Goal: Book appointment/travel/reservation

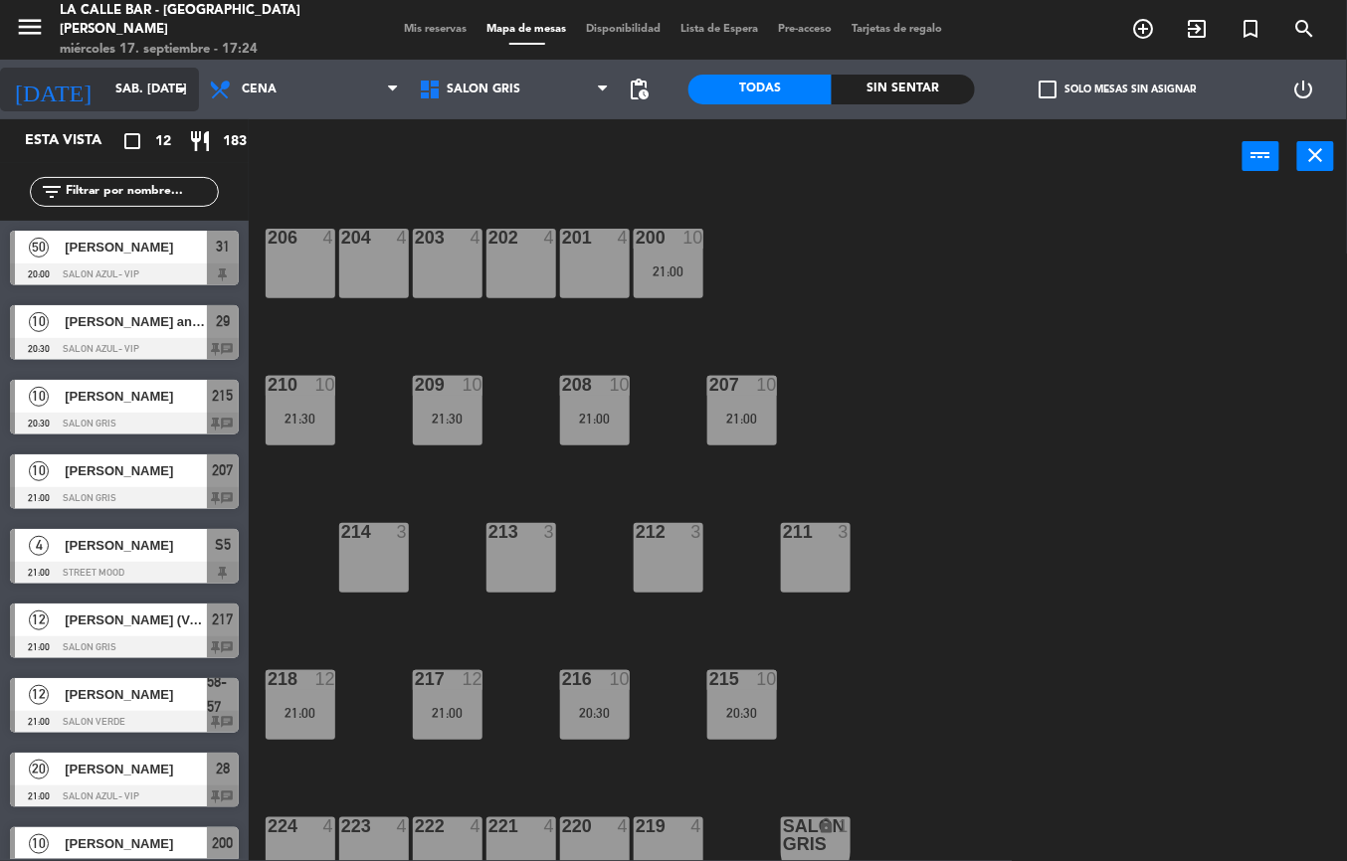
click at [105, 91] on input "sáb. [DATE]" at bounding box center [189, 90] width 168 height 34
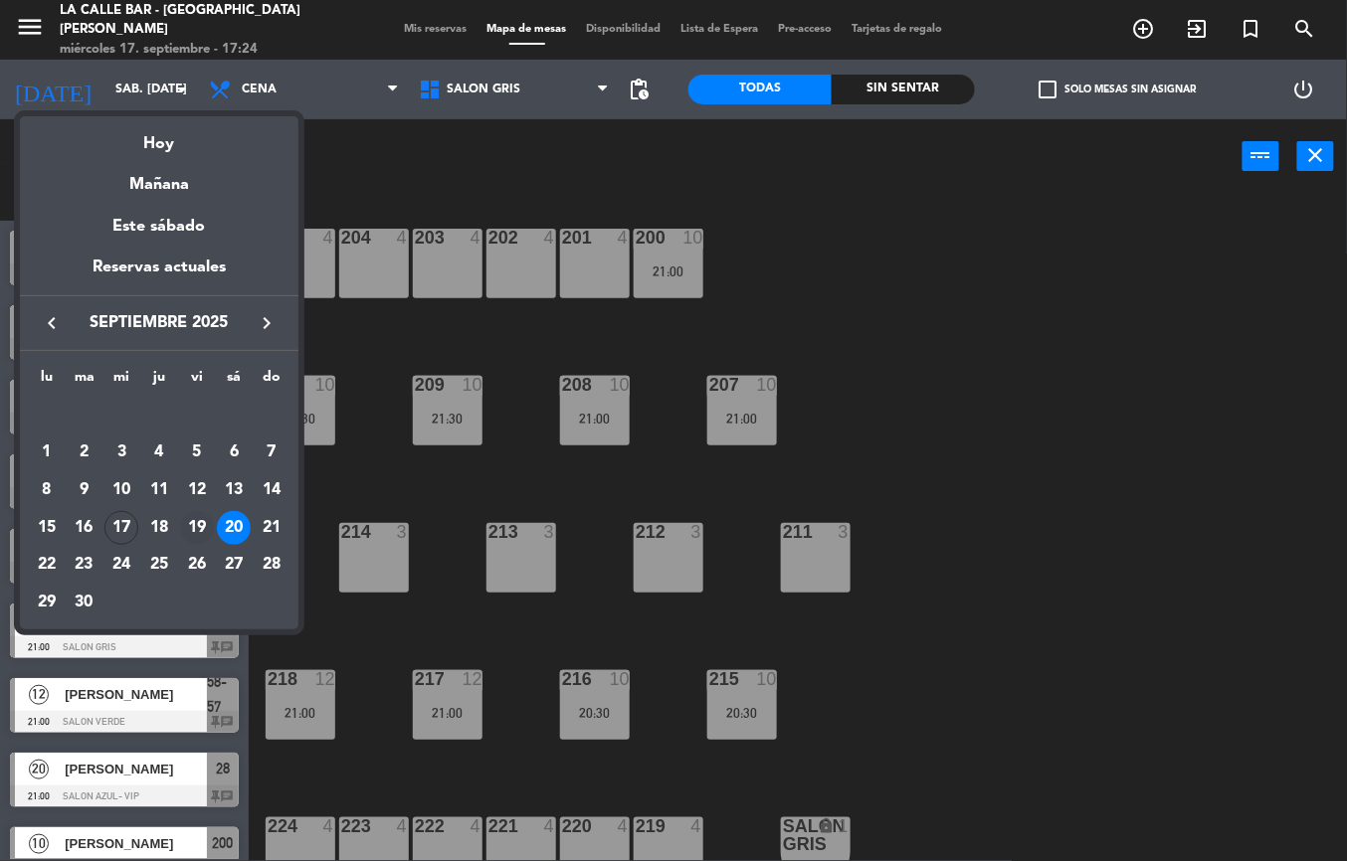
click at [187, 527] on div "19" at bounding box center [197, 528] width 34 height 34
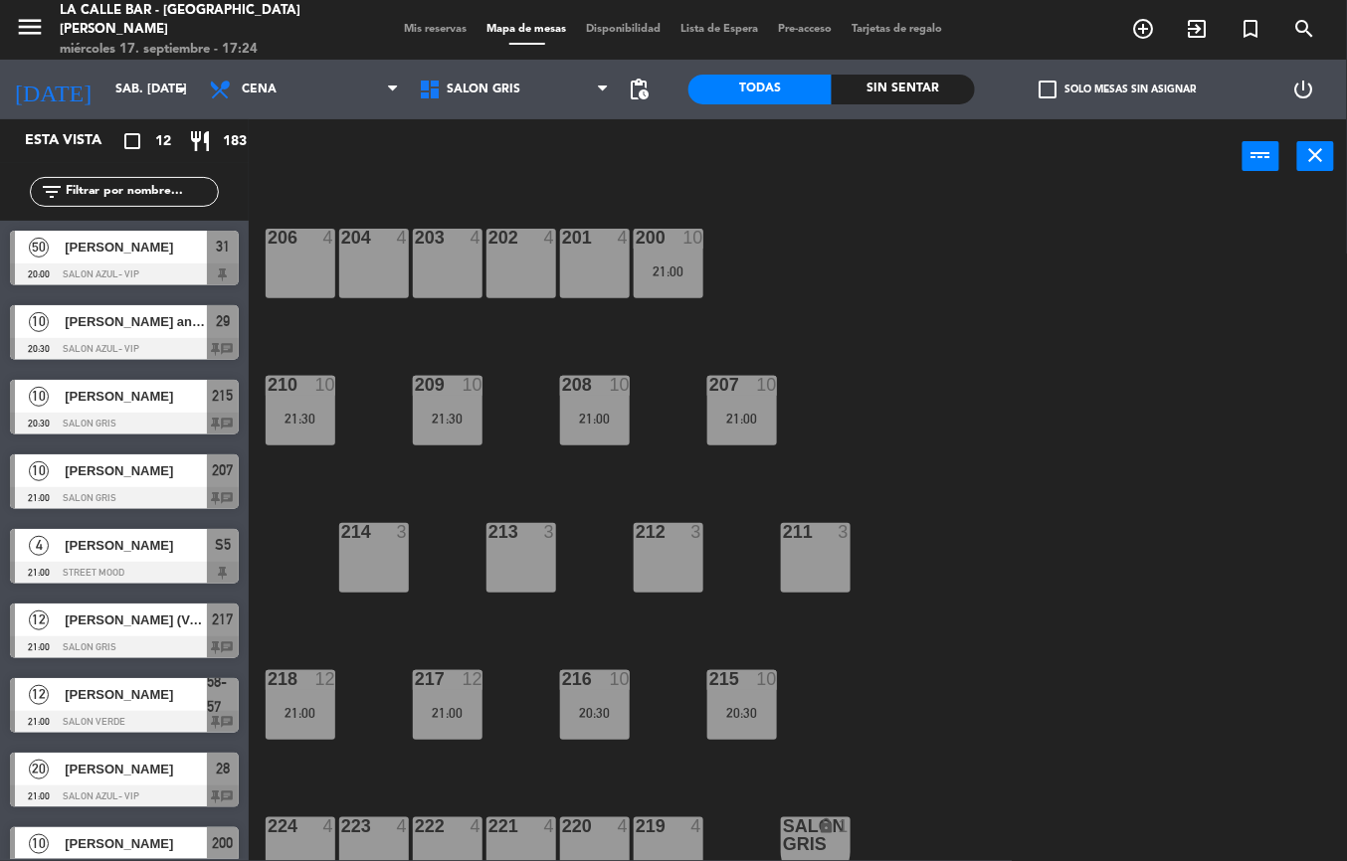
type input "vie. [DATE]"
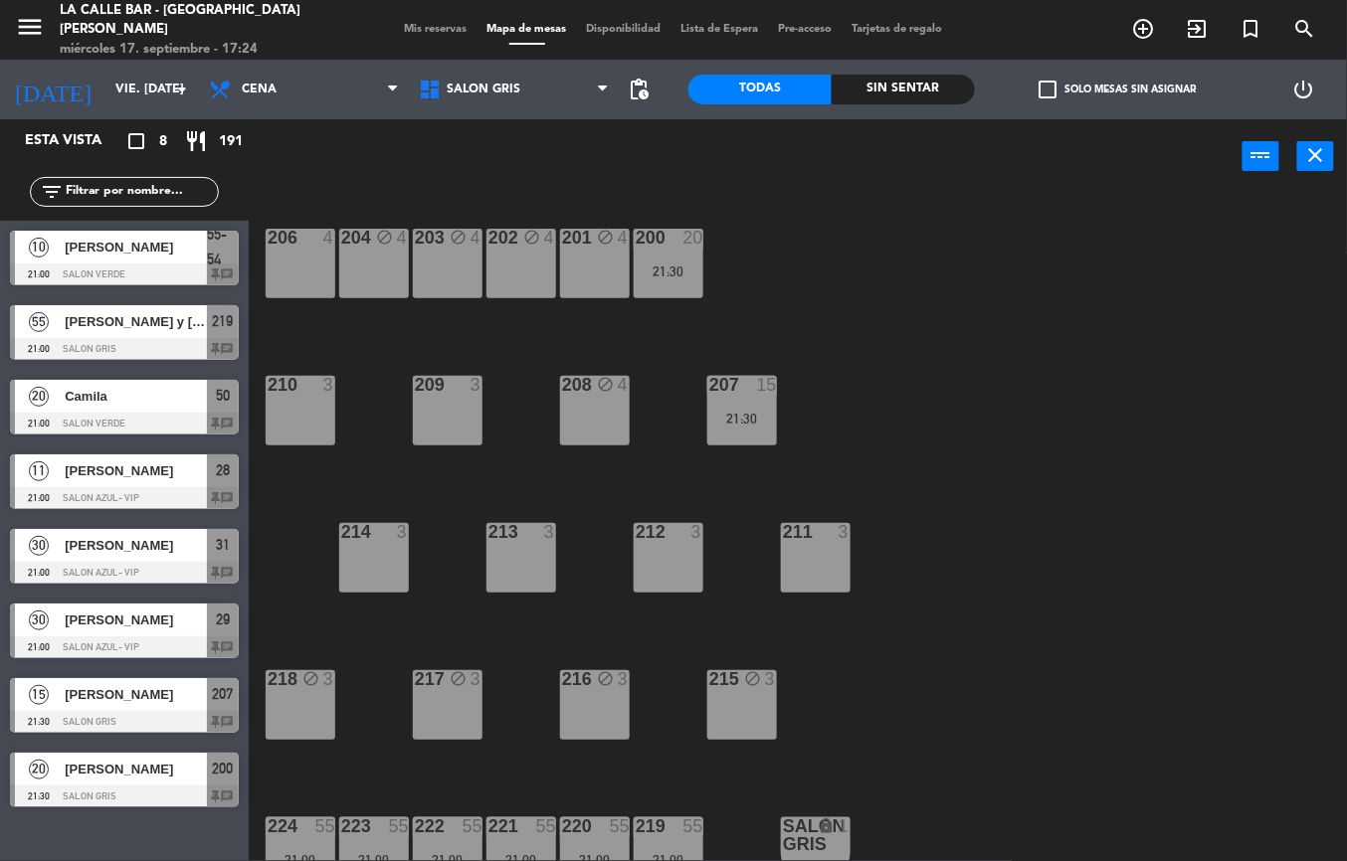
click at [104, 312] on span "[PERSON_NAME] y [PERSON_NAME]" at bounding box center [136, 321] width 142 height 21
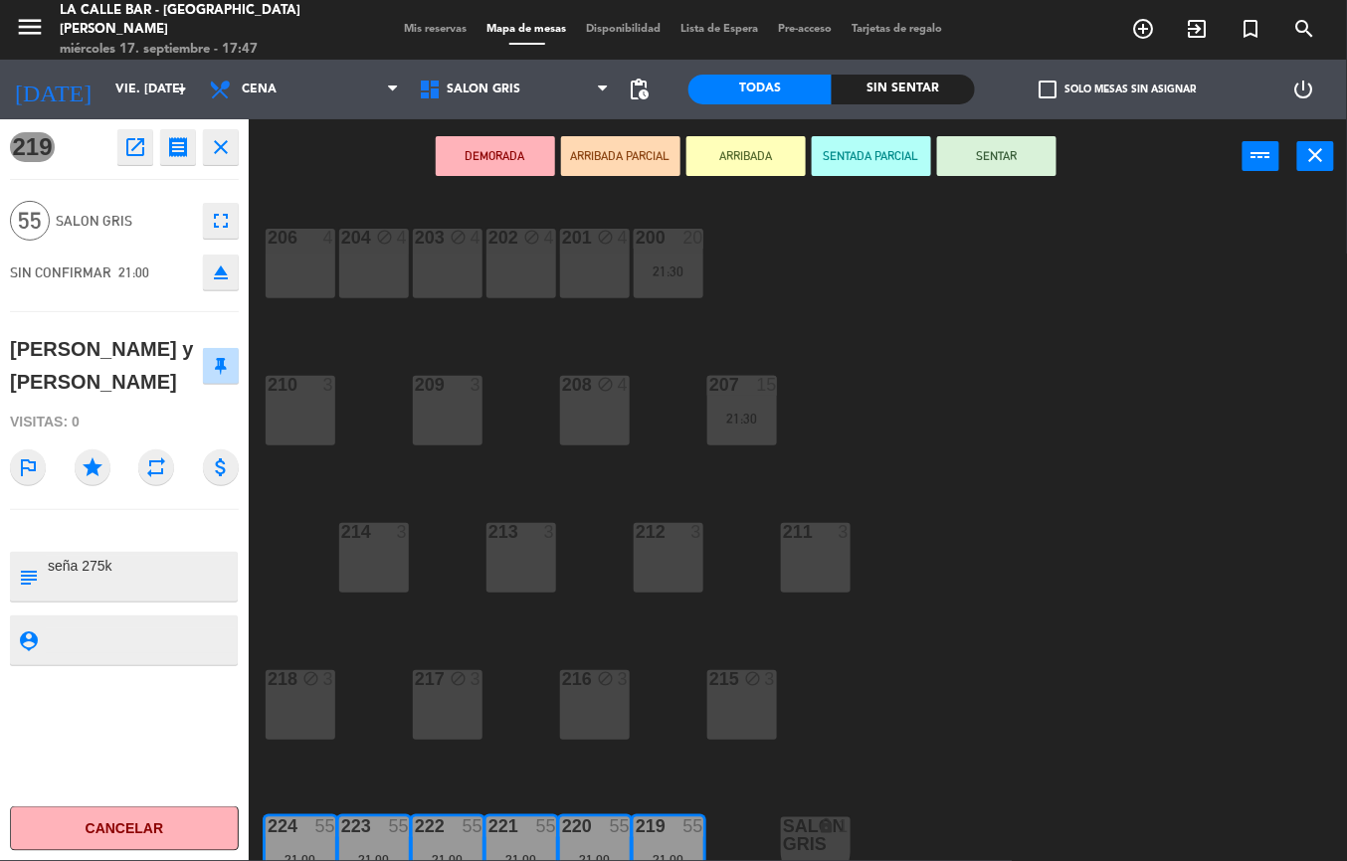
drag, startPoint x: 13, startPoint y: 347, endPoint x: 163, endPoint y: 384, distance: 154.6
click at [163, 384] on div "[PERSON_NAME] y [PERSON_NAME]" at bounding box center [106, 365] width 193 height 65
drag, startPoint x: 163, startPoint y: 384, endPoint x: 65, endPoint y: 363, distance: 100.7
copy div "[PERSON_NAME] y [PERSON_NAME]"
click at [149, 820] on button "Cancelar" at bounding box center [124, 829] width 229 height 45
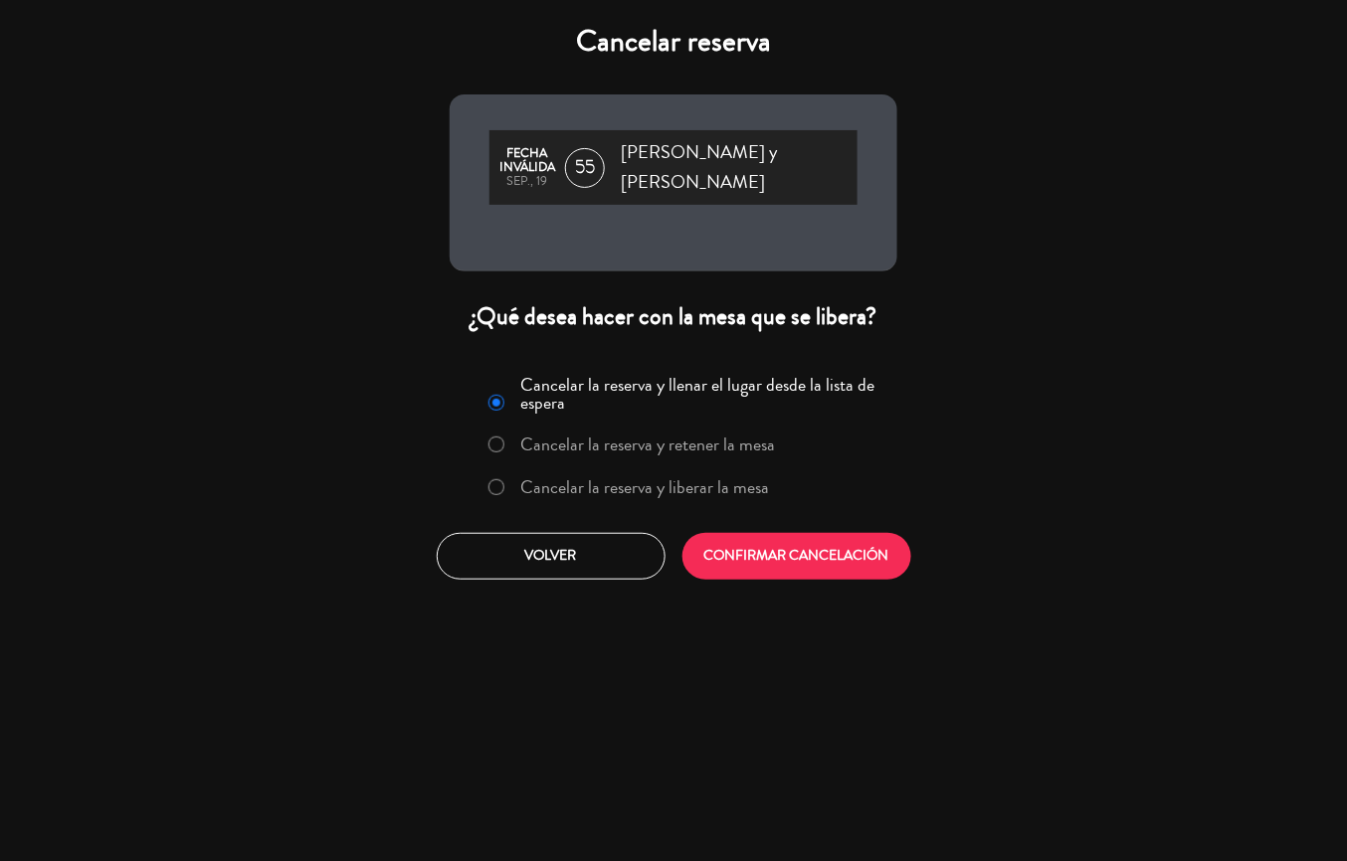
click at [728, 478] on label "Cancelar la reserva y liberar la mesa" at bounding box center [645, 487] width 249 height 18
click at [761, 549] on button "CONFIRMAR CANCELACIÓN" at bounding box center [796, 556] width 229 height 47
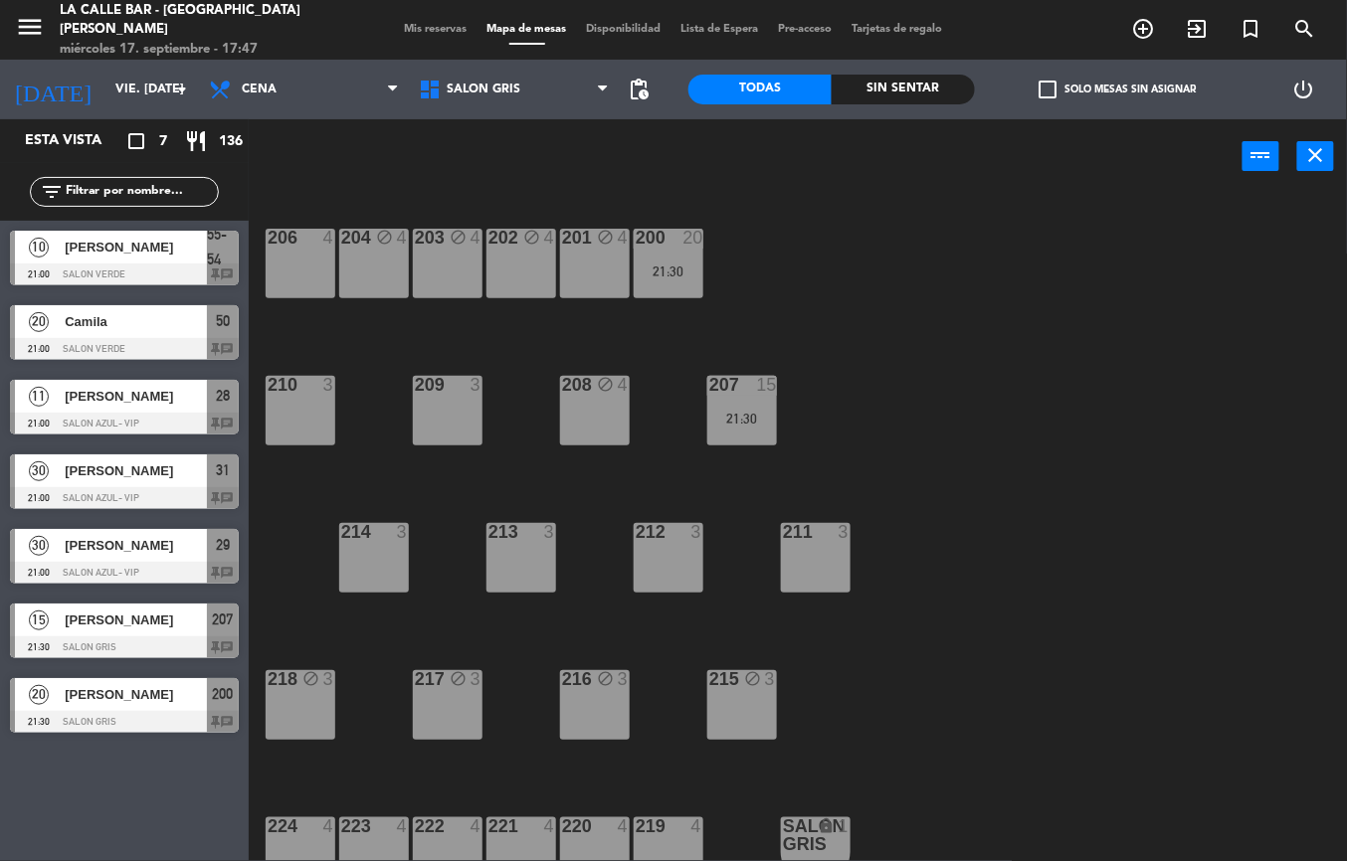
click at [685, 824] on div "4" at bounding box center [701, 827] width 33 height 18
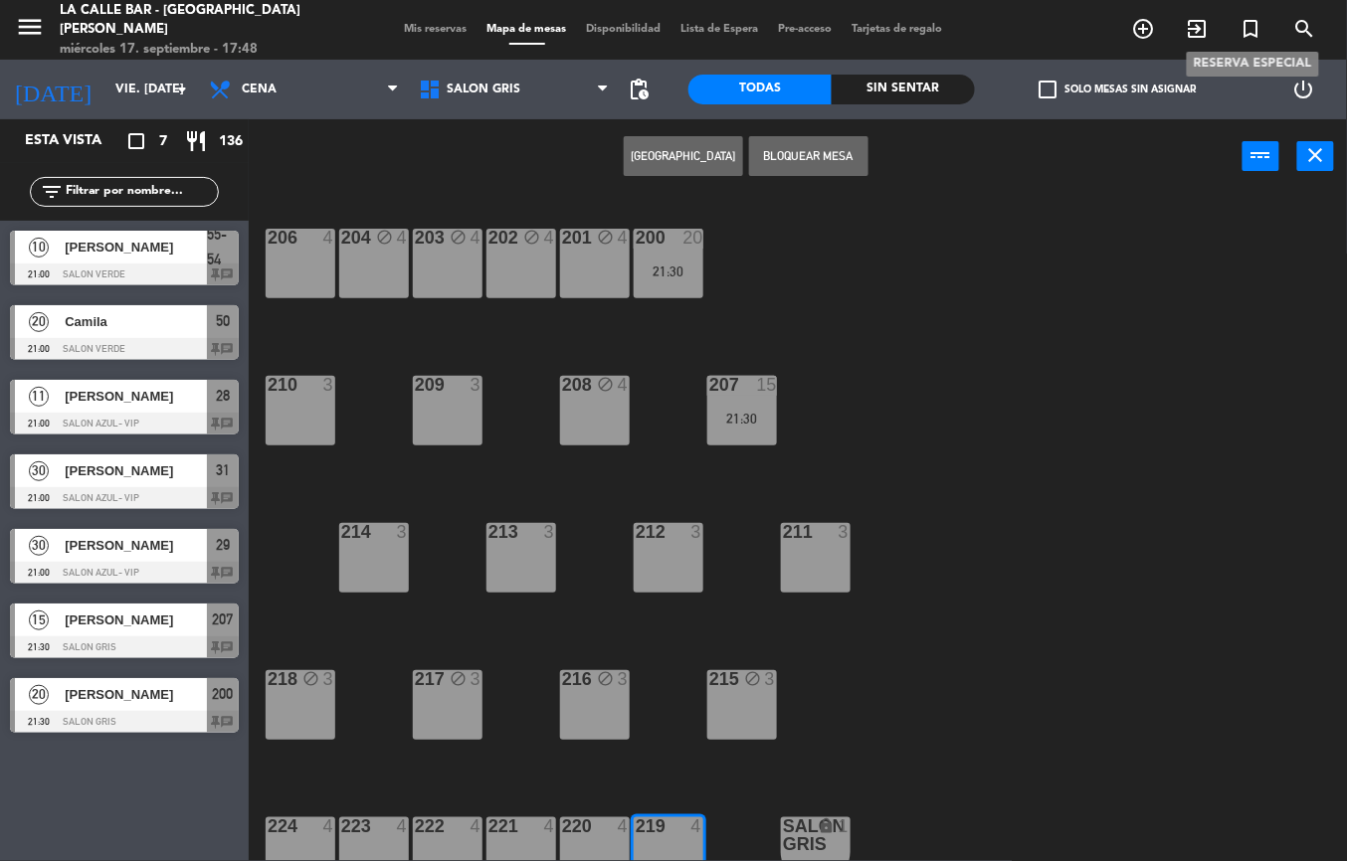
click at [1249, 29] on icon "turned_in_not" at bounding box center [1251, 29] width 24 height 24
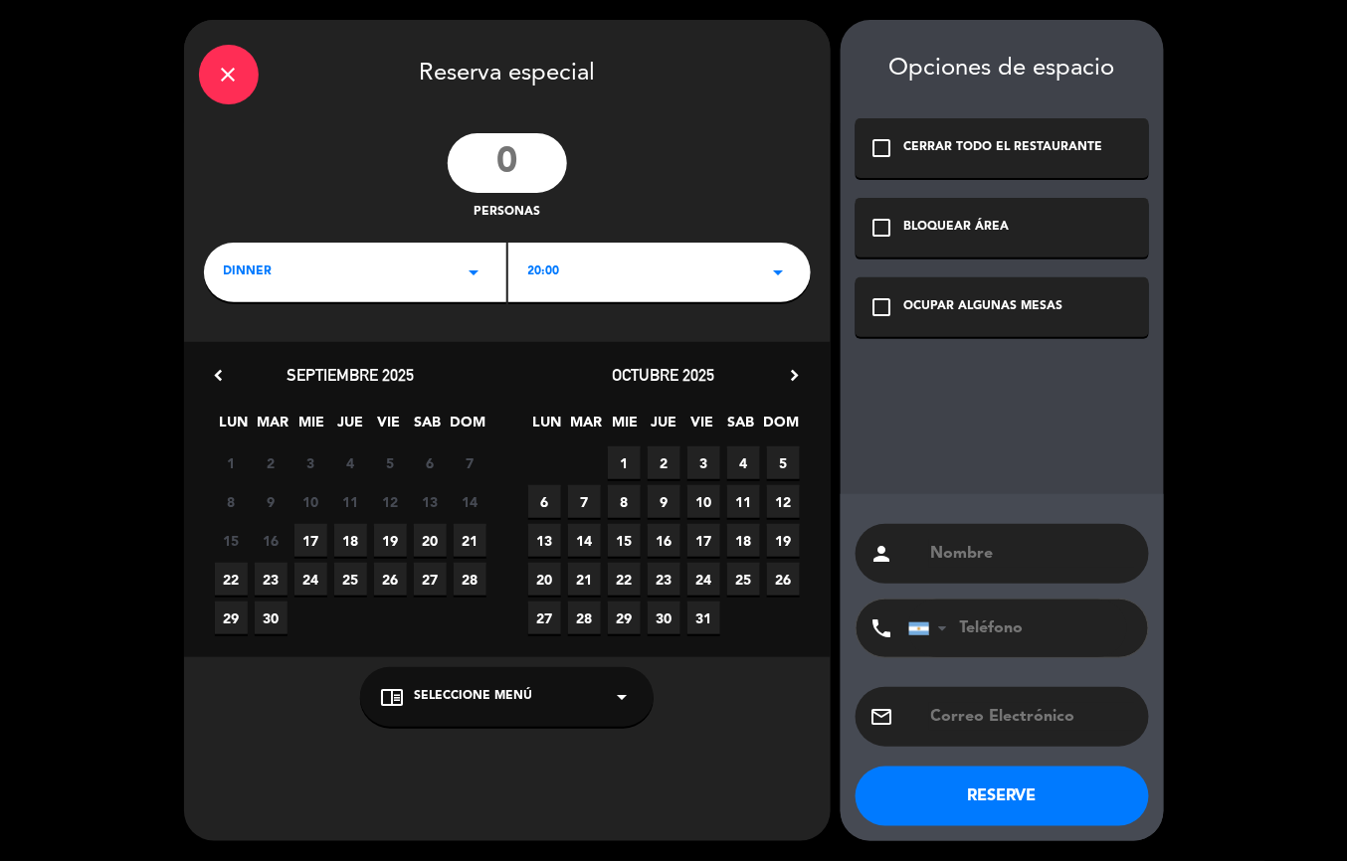
click at [527, 175] on input "number" at bounding box center [507, 163] width 119 height 60
type input "3"
type input "60"
click at [567, 271] on div "20:00 arrow_drop_down" at bounding box center [659, 273] width 302 height 60
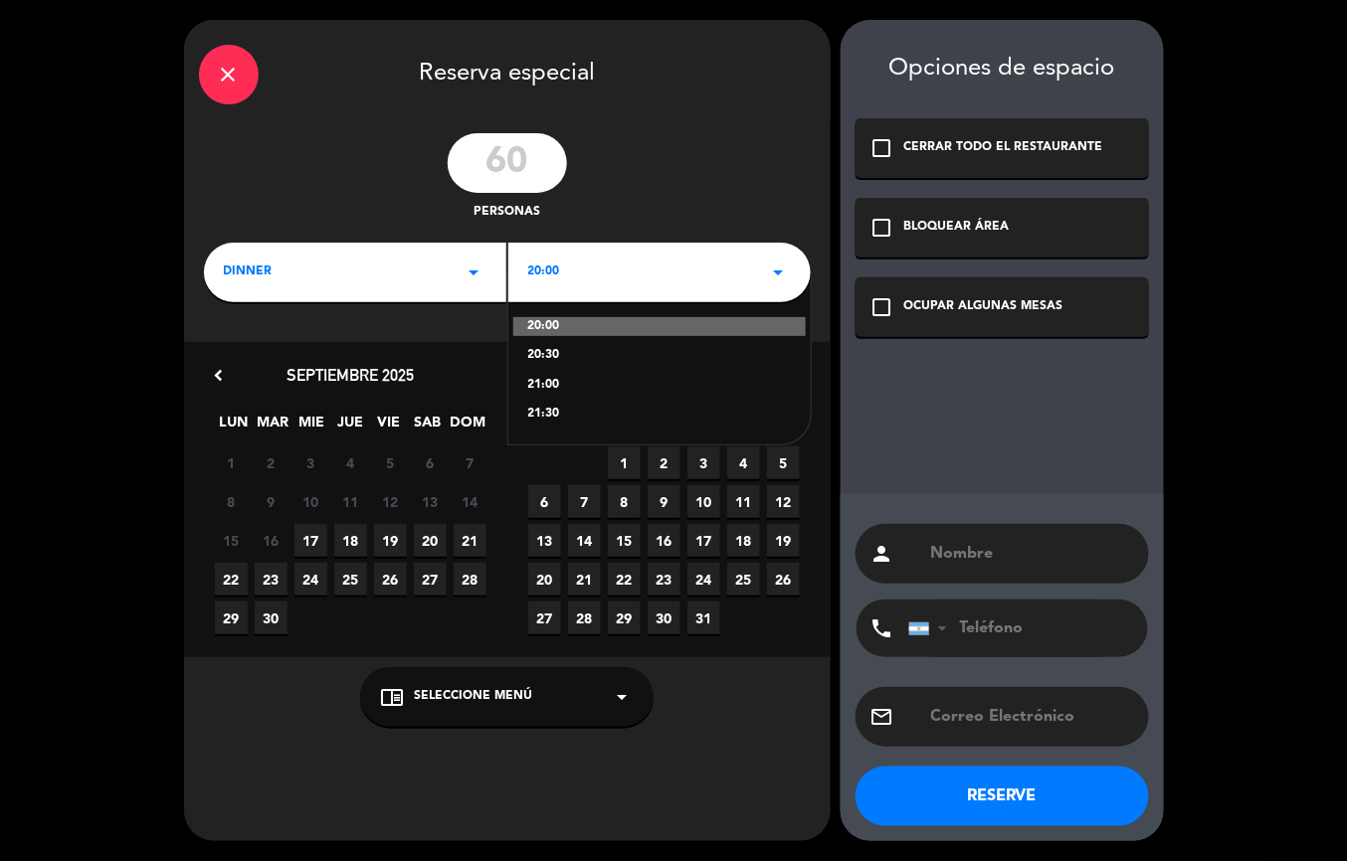
click at [554, 415] on div "21:30" at bounding box center [659, 415] width 263 height 20
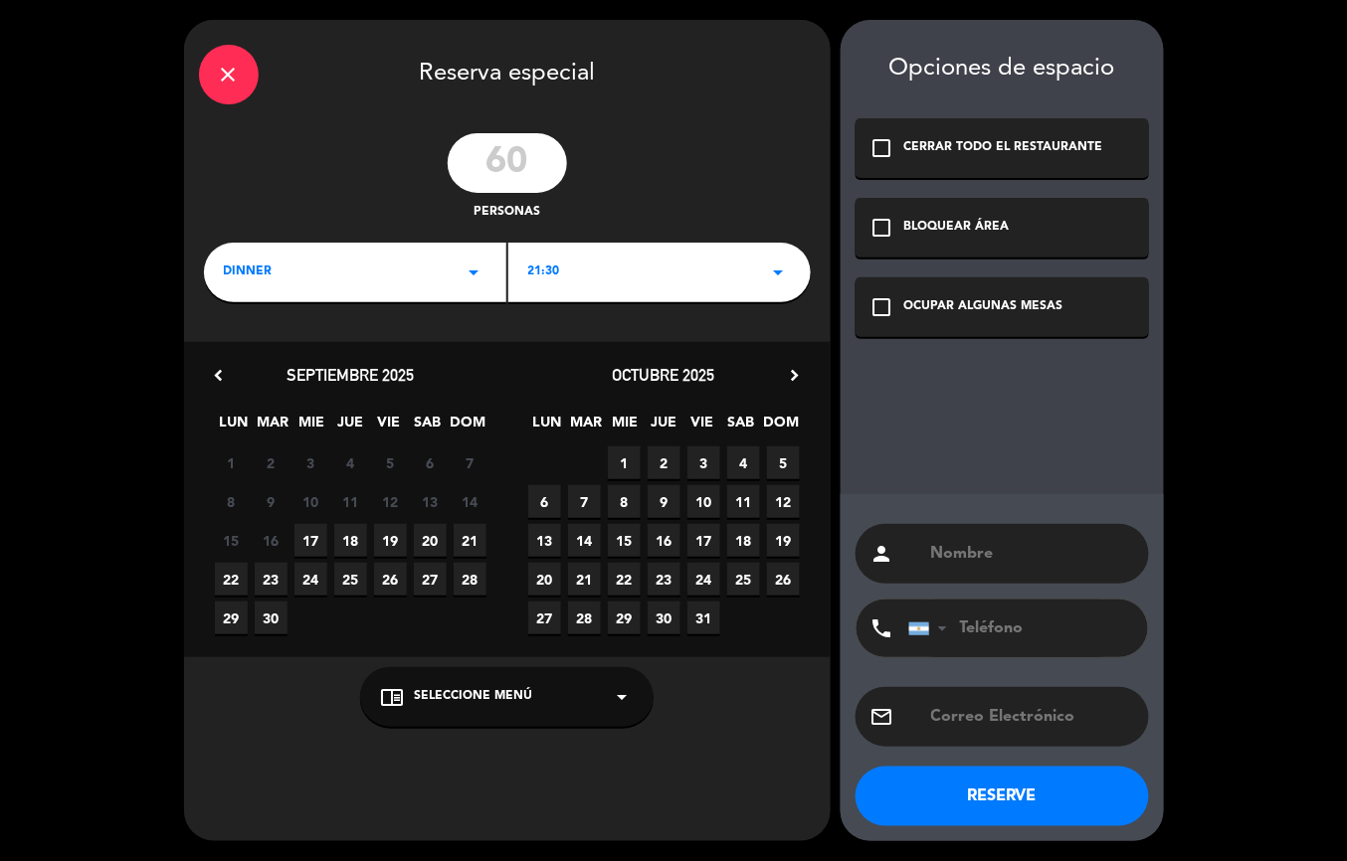
click at [399, 535] on span "19" at bounding box center [390, 540] width 33 height 33
paste input "[PERSON_NAME] y [PERSON_NAME]"
type input "[PERSON_NAME] y [PERSON_NAME]"
click at [955, 307] on div "OCUPAR ALGUNAS MESAS" at bounding box center [983, 307] width 159 height 20
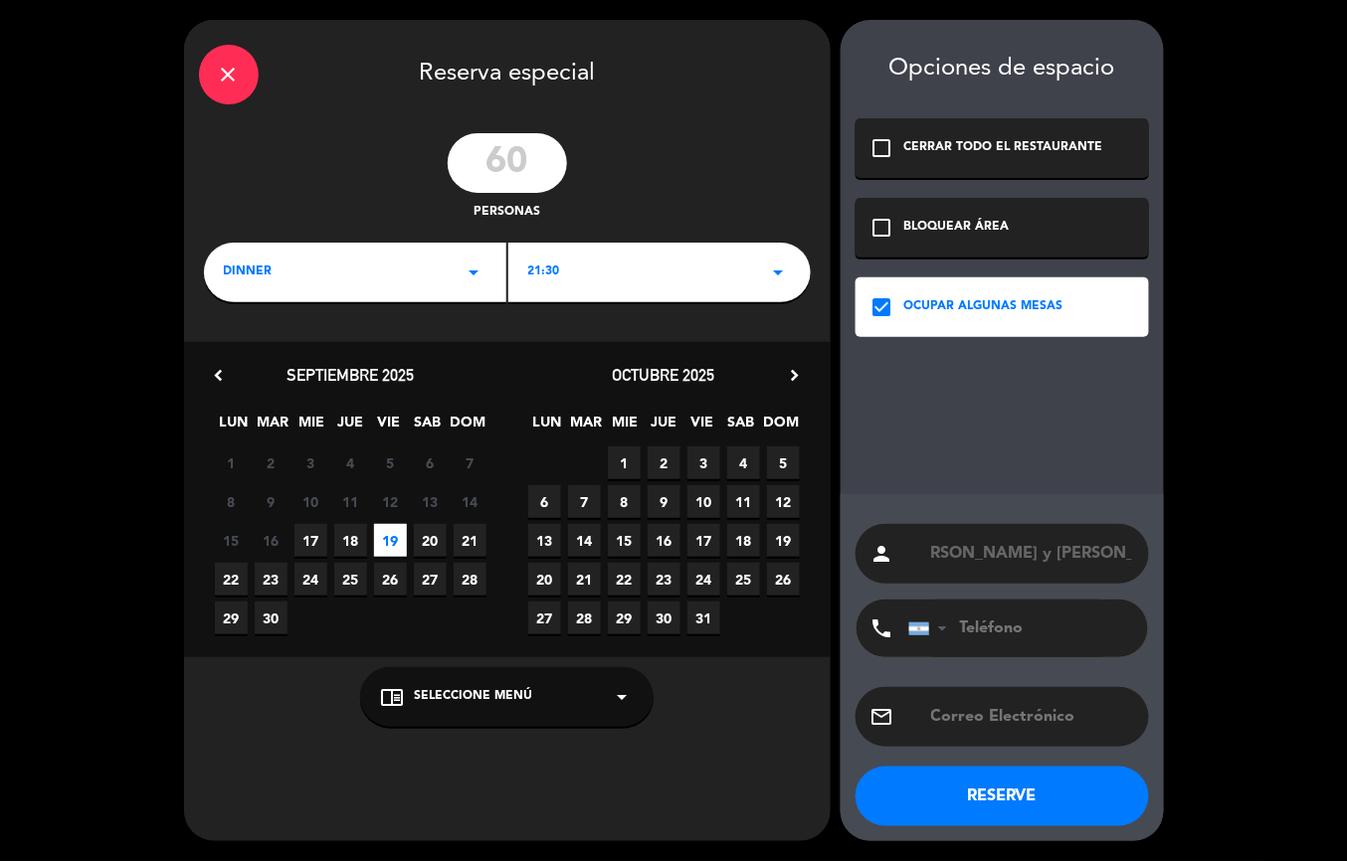
scroll to position [0, 0]
paste input "[PHONE_NUMBER]"
type input "[PHONE_NUMBER]"
click at [997, 801] on button "RESERVE" at bounding box center [1001, 797] width 293 height 60
